Goal: Task Accomplishment & Management: Complete application form

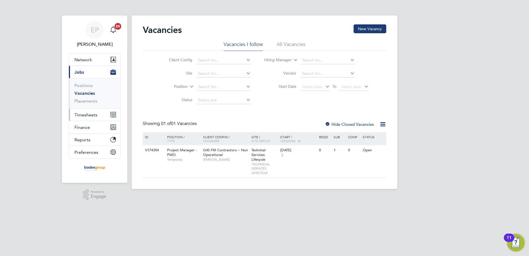
click at [89, 116] on span "Timesheets" at bounding box center [85, 114] width 23 height 5
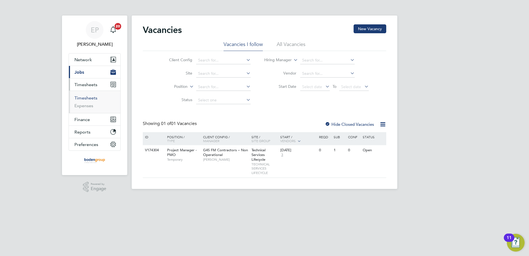
drag, startPoint x: 90, startPoint y: 96, endPoint x: 117, endPoint y: 96, distance: 26.6
click at [90, 96] on link "Timesheets" at bounding box center [85, 97] width 23 height 5
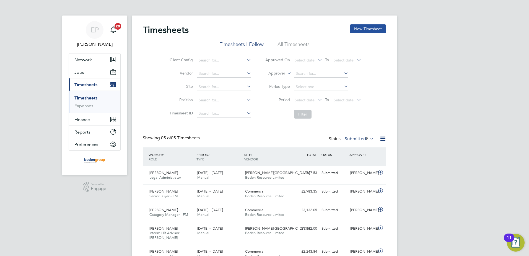
click at [366, 32] on button "New Timesheet" at bounding box center [368, 28] width 37 height 9
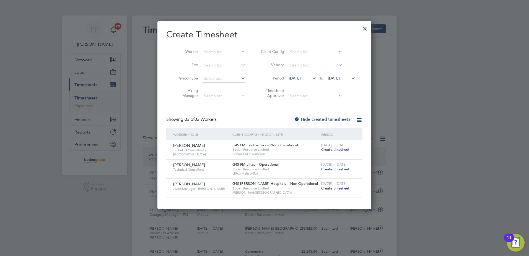
click at [326, 167] on span "Create timesheet" at bounding box center [335, 169] width 28 height 5
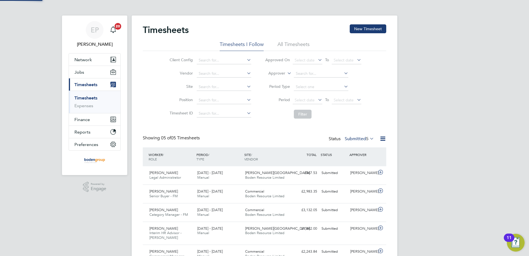
scroll to position [3, 3]
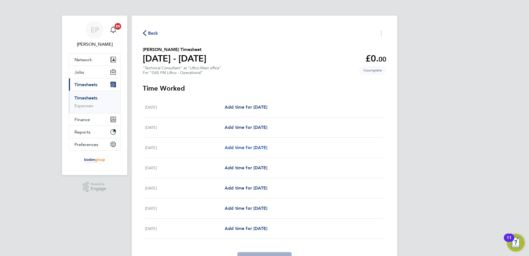
click at [258, 146] on span "Add time for [DATE]" at bounding box center [246, 147] width 43 height 5
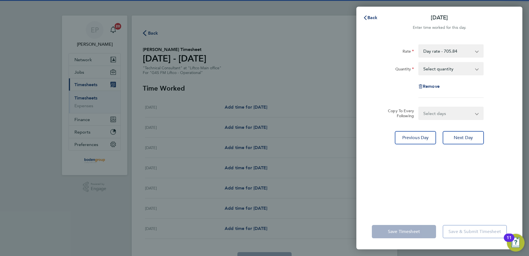
click at [447, 52] on select "Day rate - 705.84 Qtr Day - 176.46 3/4 day - 529.38" at bounding box center [448, 51] width 58 height 12
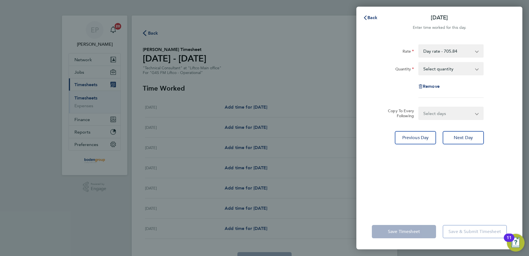
click at [493, 82] on div "Remove" at bounding box center [439, 86] width 139 height 13
click at [459, 70] on select "Select quantity 0.5 1" at bounding box center [448, 69] width 58 height 12
select select "0.5"
click at [419, 63] on select "Select quantity 0.5 1" at bounding box center [448, 69] width 58 height 12
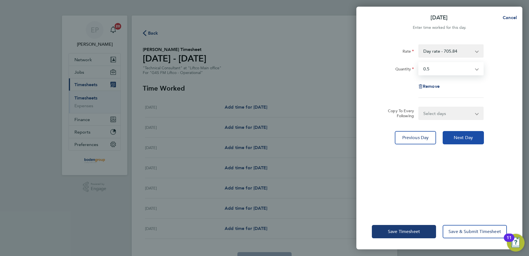
click at [460, 136] on span "Next Day" at bounding box center [463, 138] width 19 height 6
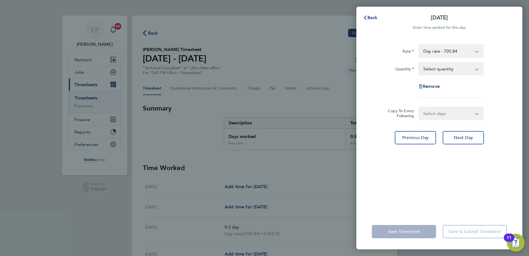
click at [461, 73] on select "Select quantity 0.5 1" at bounding box center [448, 69] width 58 height 12
select select "1"
click at [419, 63] on select "Select quantity 0.5 1" at bounding box center [448, 69] width 58 height 12
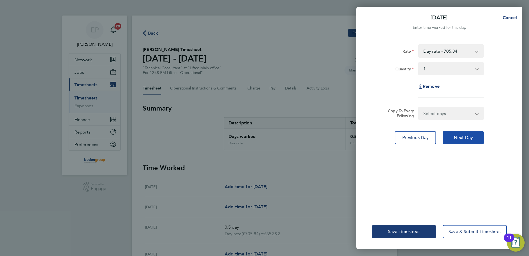
click at [454, 135] on span "Next Day" at bounding box center [463, 138] width 19 height 6
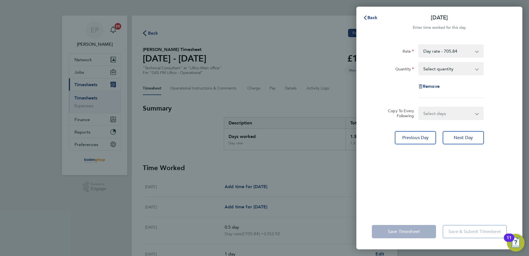
click at [433, 51] on select "Day rate - 705.84 Qtr Day - 176.46 3/4 day - 529.38" at bounding box center [448, 51] width 58 height 12
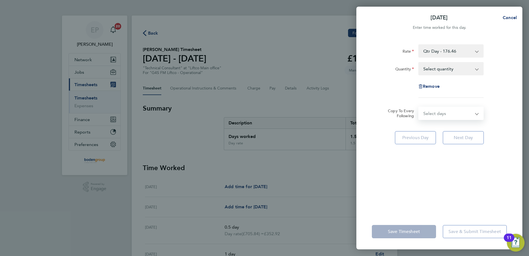
drag, startPoint x: 437, startPoint y: 111, endPoint x: 434, endPoint y: 119, distance: 8.7
click at [436, 111] on select "Select days Day Weekend (Sat-Sun) [DATE] [DATE]" at bounding box center [448, 113] width 58 height 12
click at [488, 92] on div "Remove" at bounding box center [439, 86] width 139 height 13
click at [467, 71] on select "Select quantity 0.5 1" at bounding box center [448, 69] width 58 height 12
select select "1"
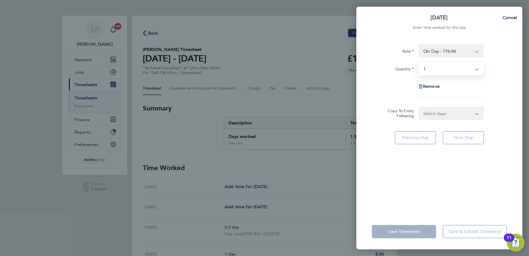
click at [419, 63] on select "Select quantity 0.5 1" at bounding box center [448, 69] width 58 height 12
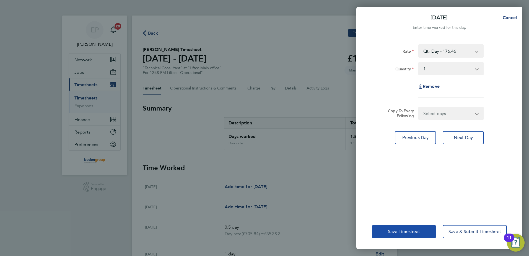
click at [395, 235] on button "Save Timesheet" at bounding box center [404, 231] width 64 height 13
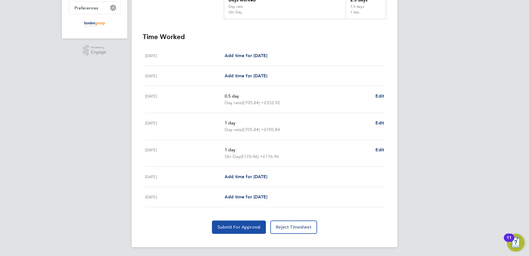
drag, startPoint x: 230, startPoint y: 225, endPoint x: 276, endPoint y: 237, distance: 47.6
click at [231, 225] on span "Submit For Approval" at bounding box center [238, 227] width 43 height 6
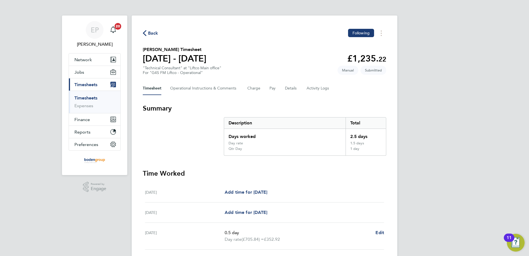
click at [150, 33] on span "Back" at bounding box center [153, 33] width 10 height 7
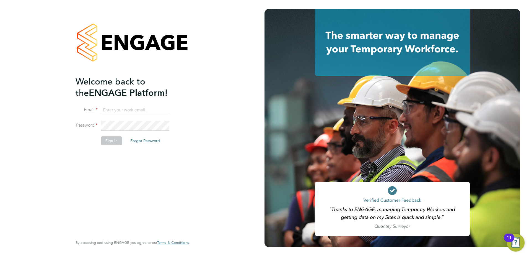
type input "Eleanor@boden-group.co.uk"
click at [106, 141] on button "Sign In" at bounding box center [111, 140] width 21 height 9
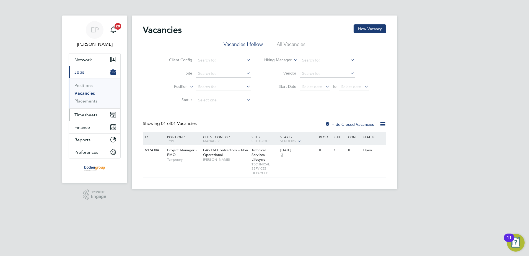
click at [83, 115] on span "Timesheets" at bounding box center [85, 114] width 23 height 5
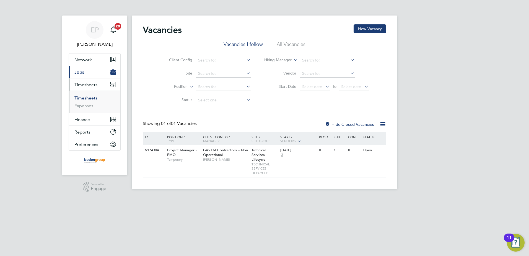
click at [86, 98] on link "Timesheets" at bounding box center [85, 97] width 23 height 5
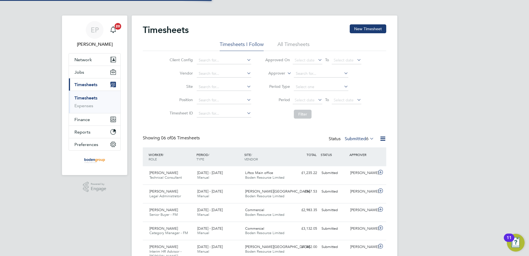
drag, startPoint x: 362, startPoint y: 27, endPoint x: 360, endPoint y: 34, distance: 7.8
click at [362, 29] on button "New Timesheet" at bounding box center [368, 28] width 37 height 9
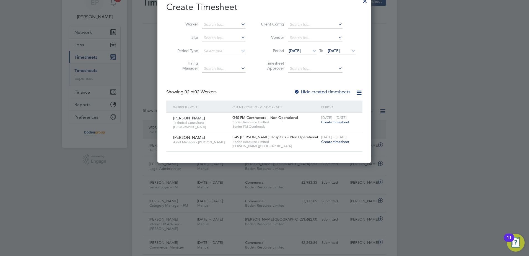
scroll to position [28, 0]
